Goal: Information Seeking & Learning: Understand process/instructions

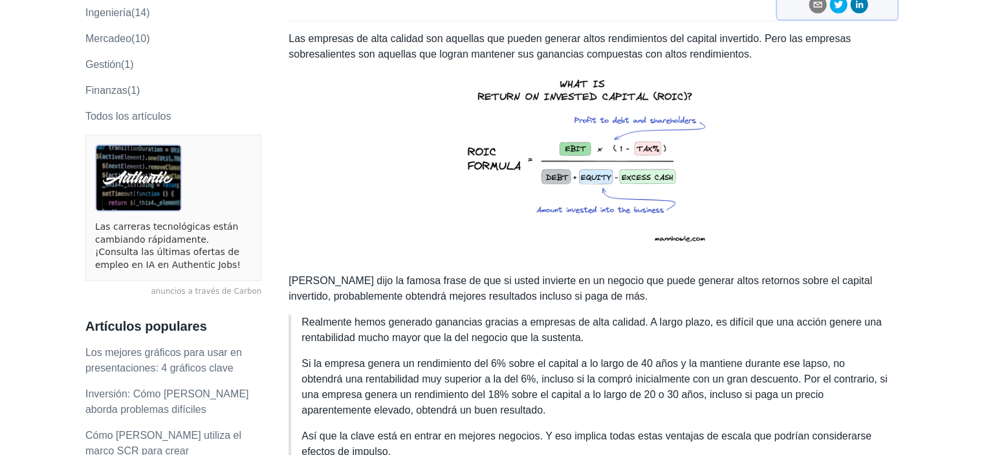
scroll to position [388, 0]
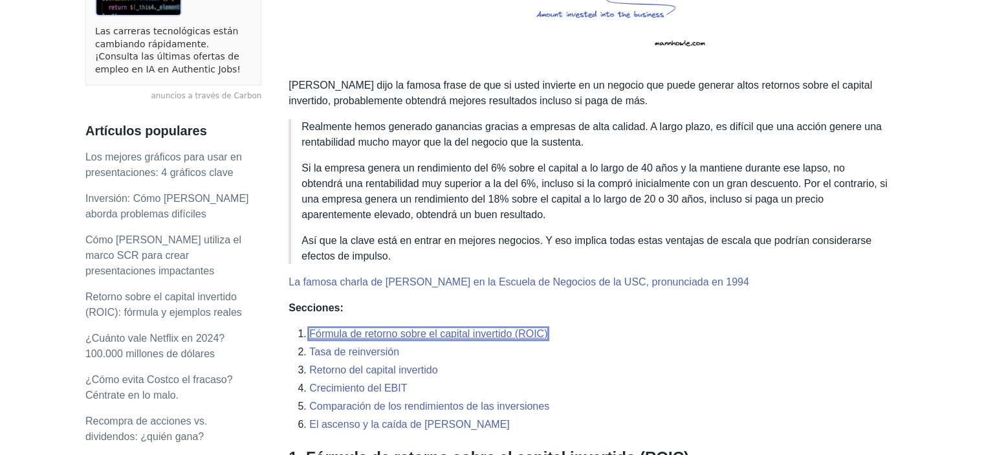
click at [474, 334] on font "Fórmula de retorno sobre el capital invertido (ROIC)" at bounding box center [428, 333] width 238 height 11
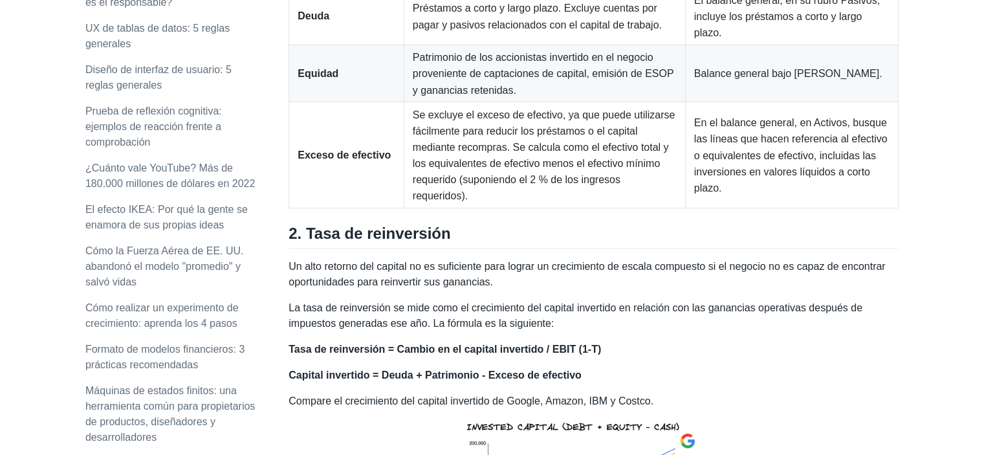
scroll to position [1220, 0]
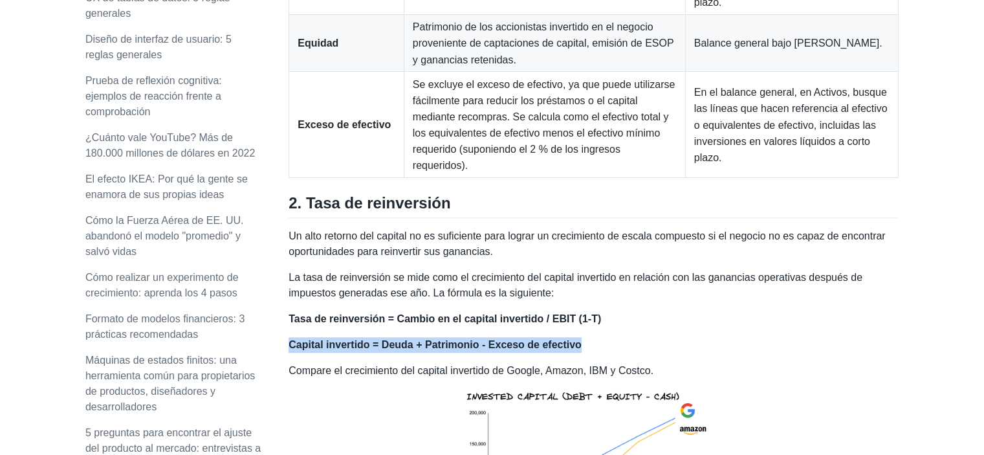
drag, startPoint x: 290, startPoint y: 375, endPoint x: 573, endPoint y: 373, distance: 283.4
click at [573, 353] on p "Capital invertido = Deuda + Patrimonio - Exceso de efectivo" at bounding box center [594, 345] width 610 height 16
copy font "Capital invertido = Deuda + Patrimonio - Exceso de efectivo"
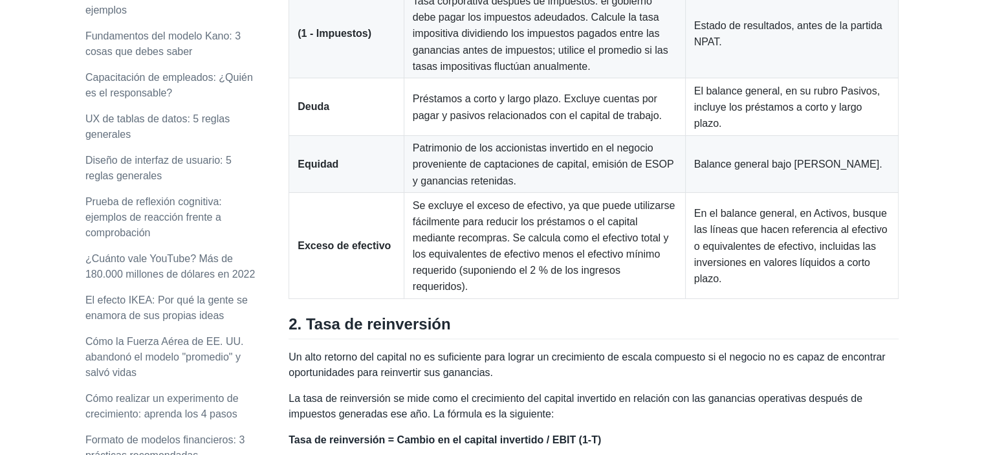
scroll to position [1091, 0]
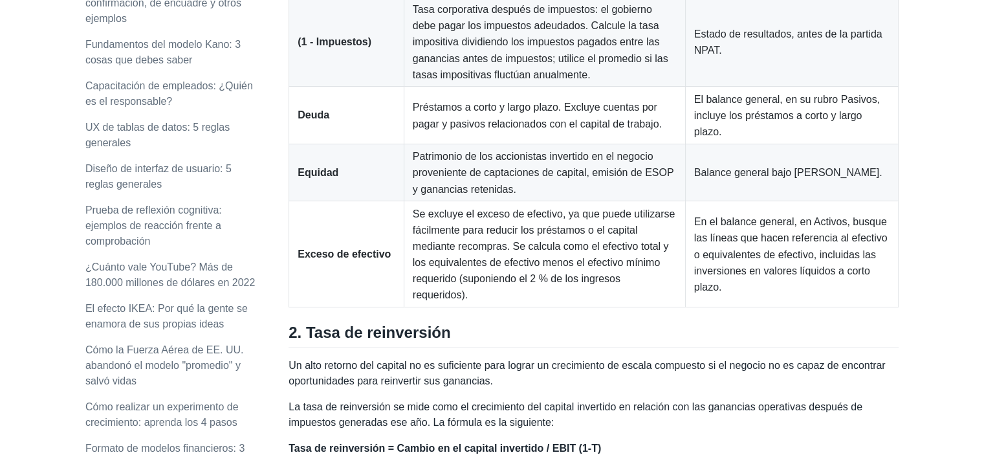
click at [433, 129] on font "Préstamos a corto y largo plazo. Excluye cuentas por pagar y pasivos relacionad…" at bounding box center [537, 115] width 249 height 27
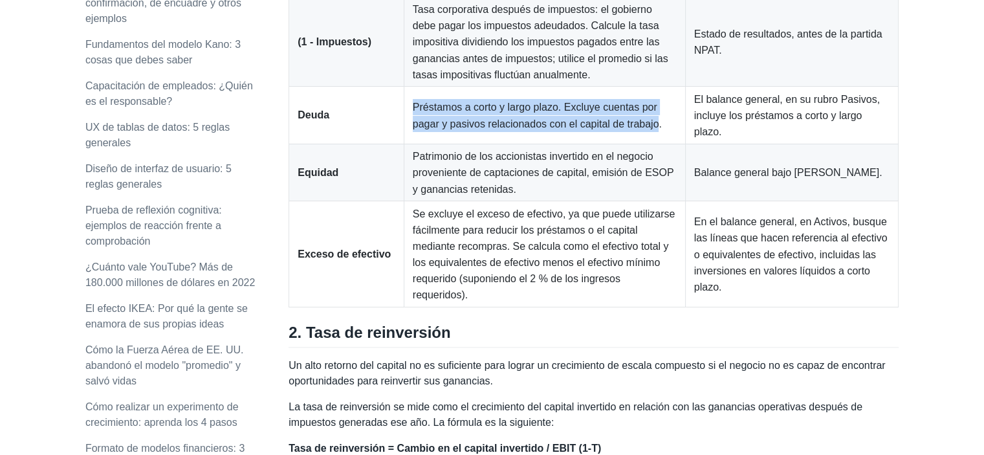
drag, startPoint x: 399, startPoint y: 140, endPoint x: 603, endPoint y: 156, distance: 204.4
click at [603, 129] on font "Préstamos a corto y largo plazo. Excluye cuentas por pagar y pasivos relacionad…" at bounding box center [537, 115] width 249 height 27
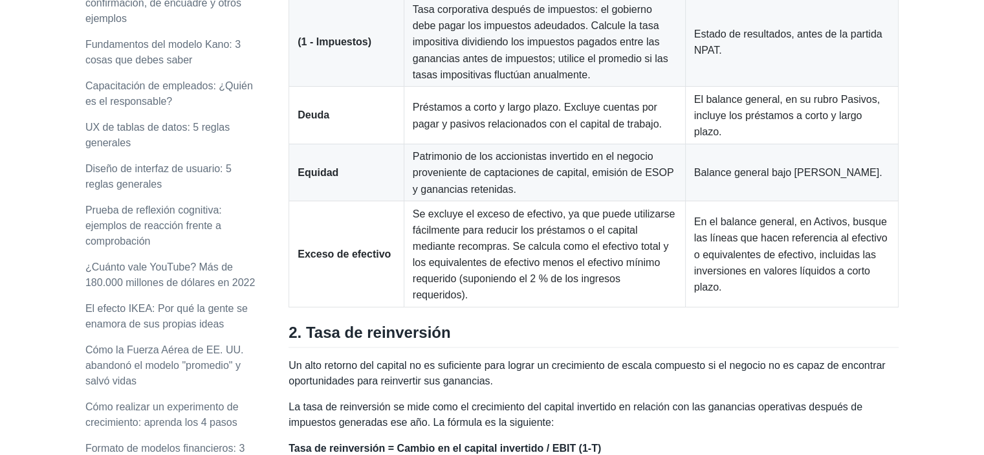
click at [776, 137] on font "El balance general, en su rubro Pasivos, incluye los préstamos a corto y largo …" at bounding box center [787, 115] width 186 height 43
drag, startPoint x: 740, startPoint y: 148, endPoint x: 734, endPoint y: 166, distance: 18.6
click at [734, 144] on td "El balance general, en su rubro Pasivos, incluye los préstamos a corto y largo …" at bounding box center [791, 115] width 213 height 57
copy font "los préstamos a corto y largo plazo."
drag, startPoint x: 714, startPoint y: 130, endPoint x: 787, endPoint y: 133, distance: 72.5
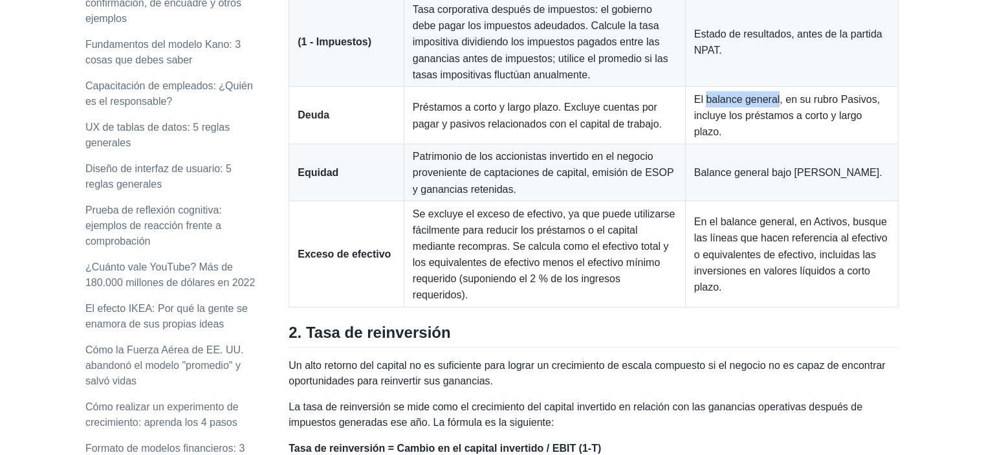
click at [787, 133] on font "El balance general, en su rubro Pasivos, incluye los préstamos a corto y largo …" at bounding box center [787, 115] width 186 height 43
copy font "balance general"
drag, startPoint x: 706, startPoint y: 209, endPoint x: 882, endPoint y: 208, distance: 176.0
click at [882, 201] on td "Balance general bajo [PERSON_NAME]." at bounding box center [791, 172] width 213 height 57
copy font "Balance general bajo [PERSON_NAME]."
